Goal: Task Accomplishment & Management: Use online tool/utility

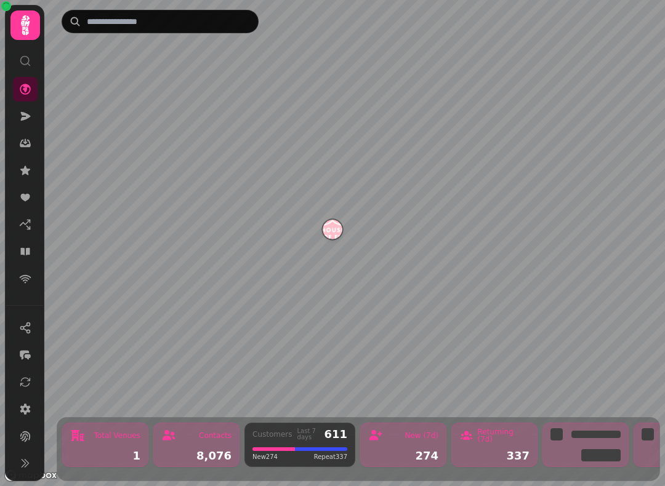
click at [25, 117] on icon at bounding box center [26, 116] width 10 height 9
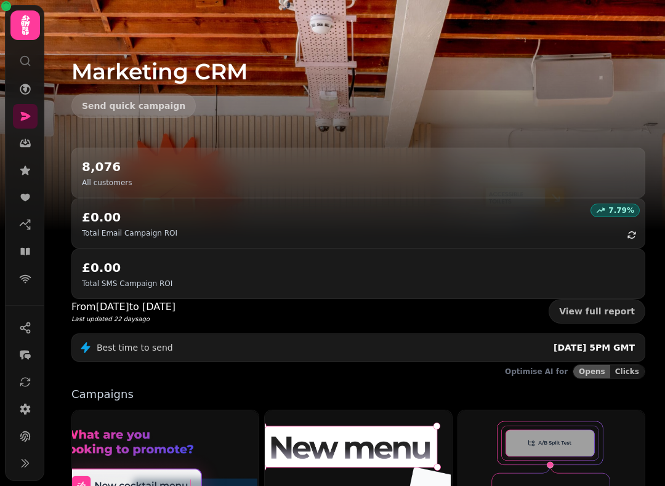
click at [23, 85] on icon at bounding box center [25, 89] width 11 height 11
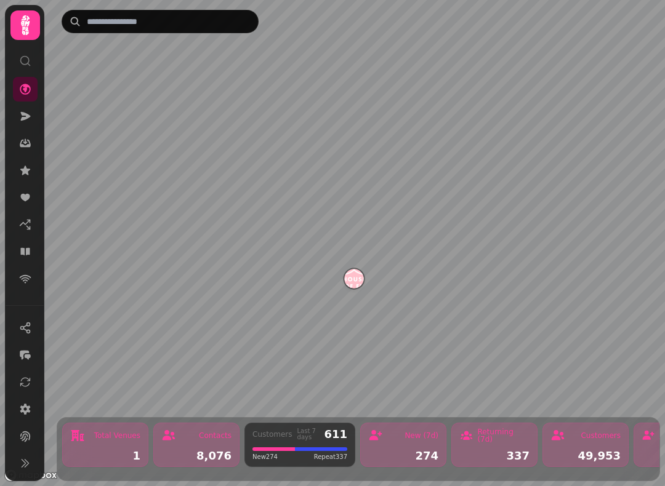
click at [16, 17] on icon at bounding box center [25, 25] width 25 height 25
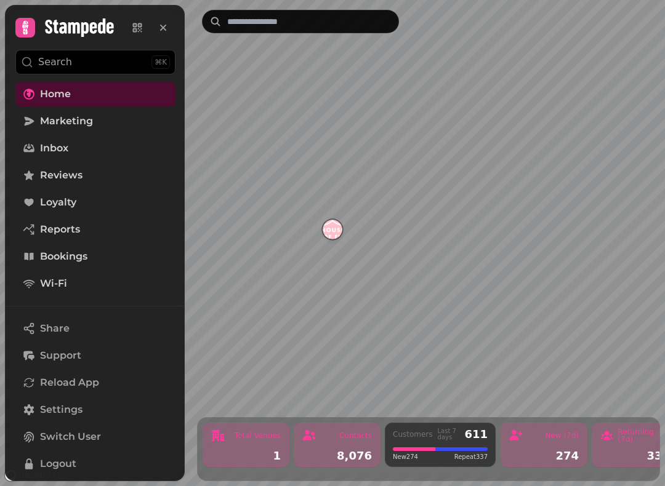
click at [36, 252] on link "Bookings" at bounding box center [95, 256] width 160 height 25
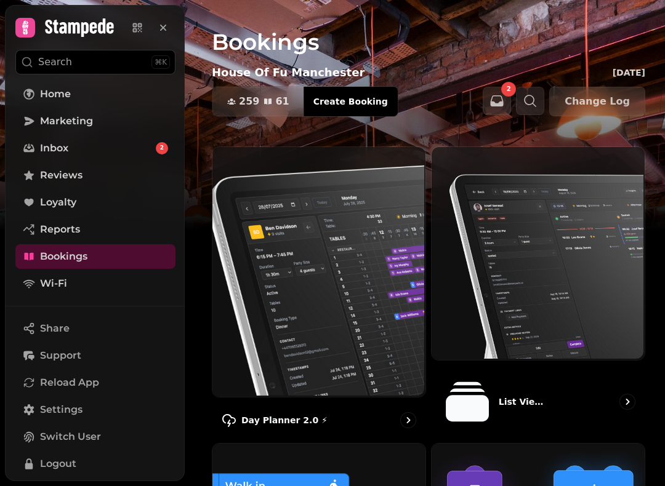
click at [302, 268] on img at bounding box center [317, 271] width 213 height 250
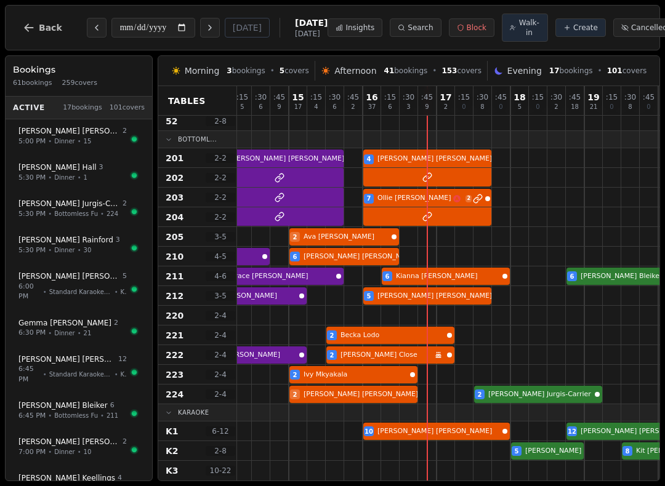
scroll to position [770, 1055]
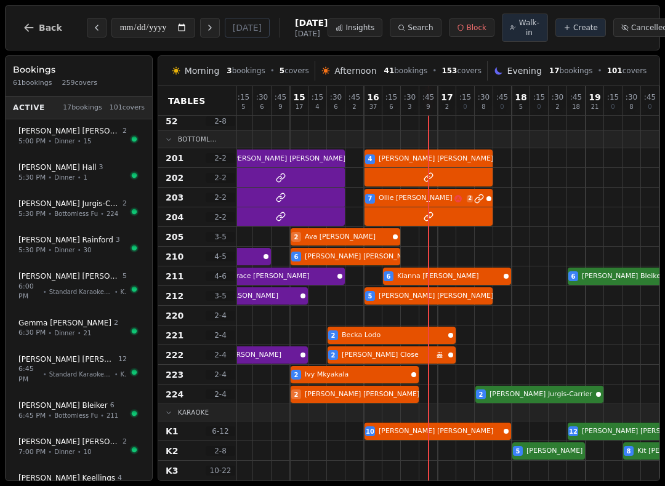
select select "****"
select select "*"
select select "******"
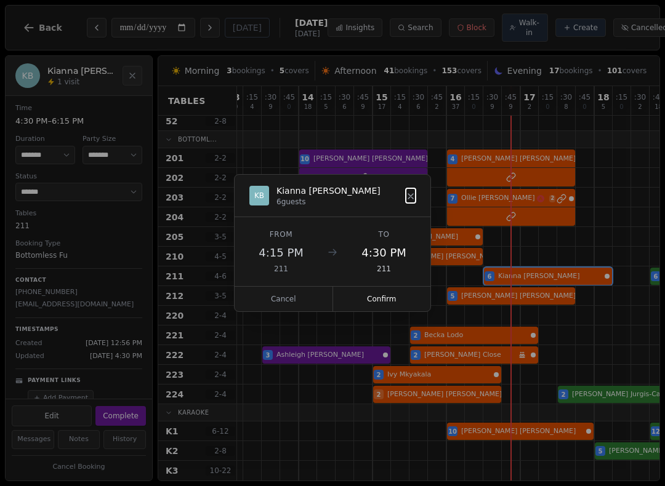
scroll to position [770, 971]
click at [368, 295] on button "Confirm" at bounding box center [382, 299] width 98 height 25
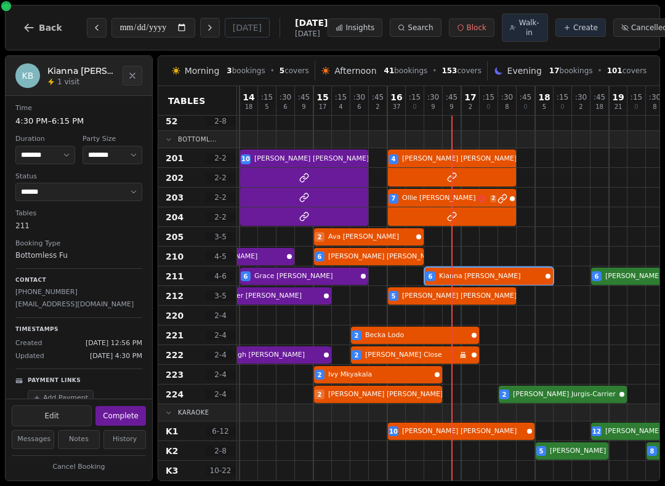
scroll to position [770, 1043]
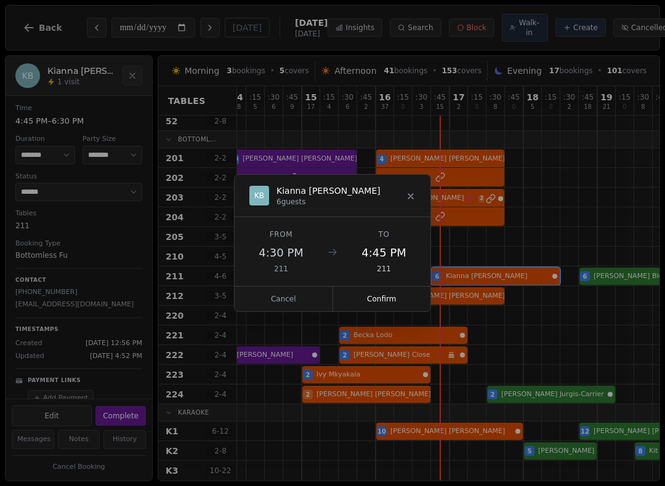
click at [371, 300] on button "Confirm" at bounding box center [382, 299] width 98 height 25
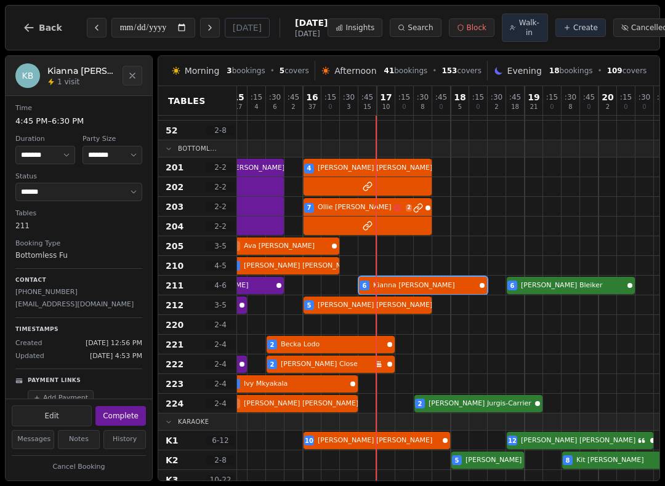
scroll to position [760, 1109]
